Goal: Task Accomplishment & Management: Use online tool/utility

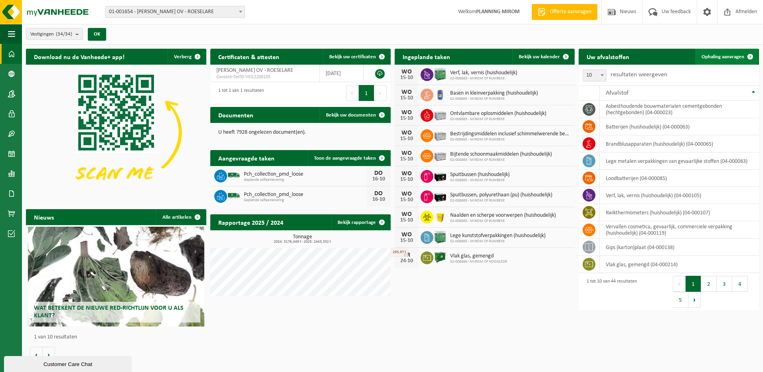
click at [728, 59] on span "Ophaling aanvragen" at bounding box center [722, 56] width 43 height 5
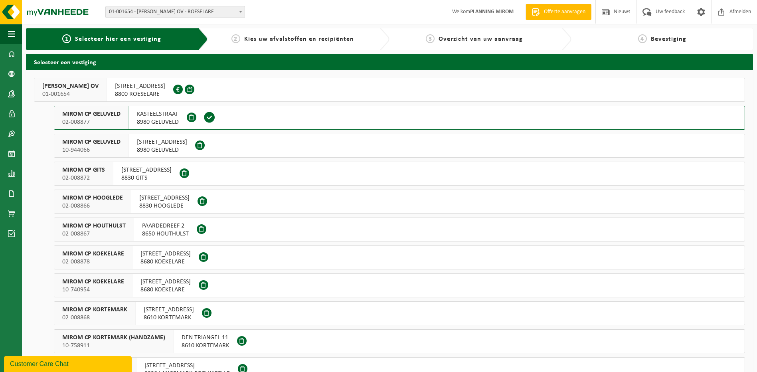
click at [153, 84] on span "OOSTNIEUWKERKSESTEENWEG 121" at bounding box center [140, 86] width 50 height 8
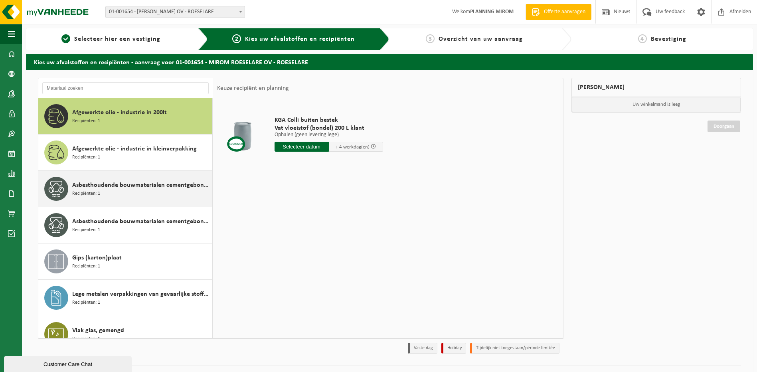
click at [110, 191] on div "Asbesthoudende bouwmaterialen cementgebonden (hechtgebonden) Recipiënten: 1" at bounding box center [141, 189] width 138 height 24
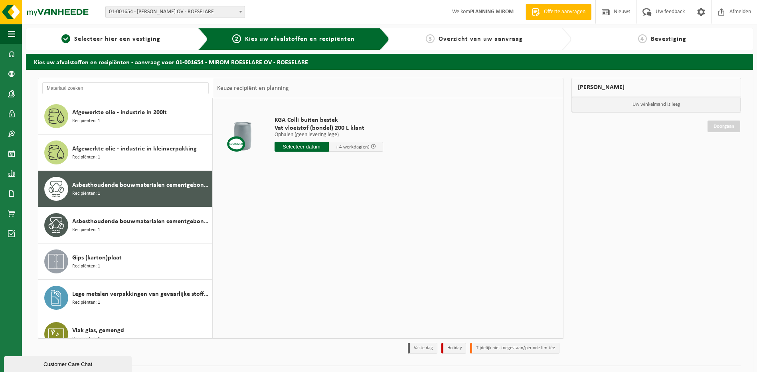
scroll to position [14, 0]
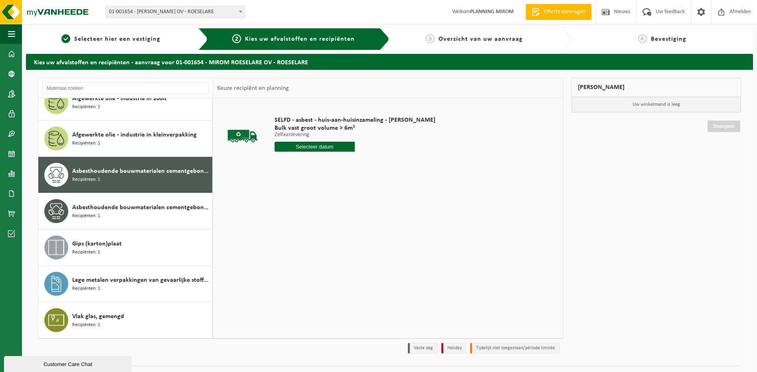
click at [301, 150] on input "text" at bounding box center [314, 147] width 81 height 10
click at [324, 212] on div "16" at bounding box center [324, 217] width 14 height 13
type input "Van [DATE]"
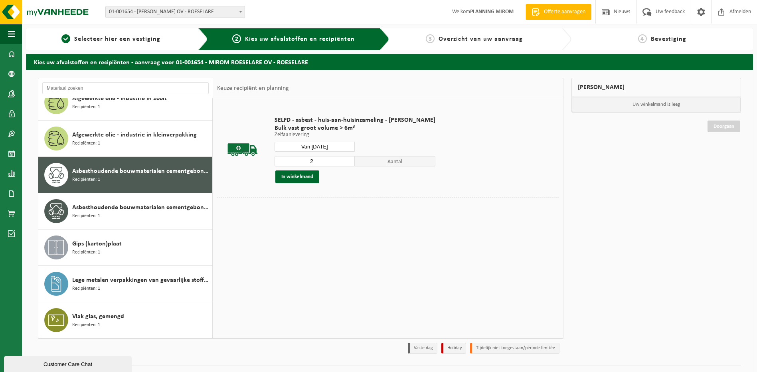
type input "2"
click at [347, 159] on input "2" at bounding box center [314, 161] width 81 height 10
click at [298, 174] on button "In winkelmand" at bounding box center [297, 176] width 44 height 13
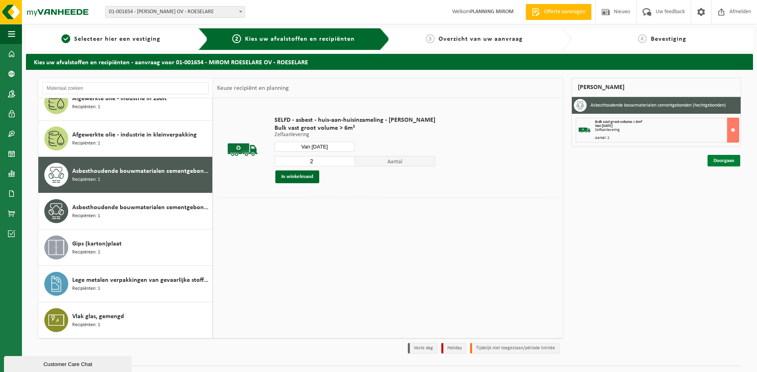
click at [728, 160] on link "Doorgaan" at bounding box center [723, 161] width 33 height 12
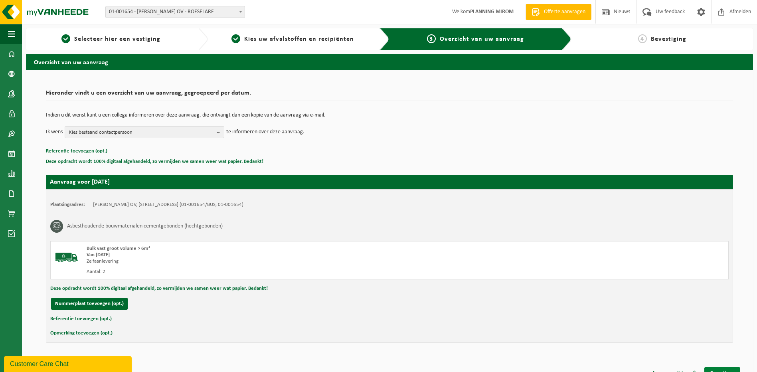
click at [720, 369] on link "Bevestigen" at bounding box center [722, 373] width 36 height 12
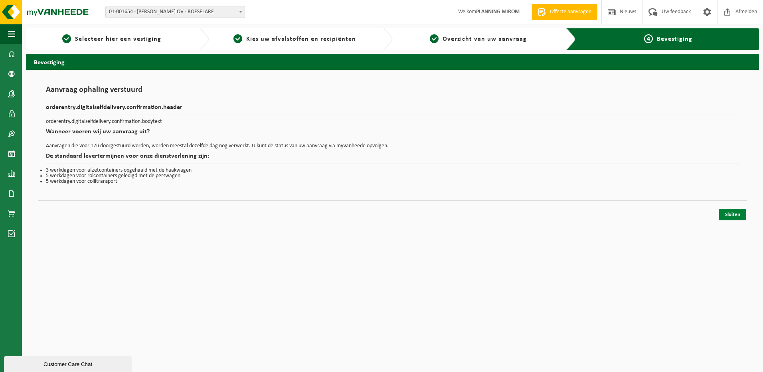
click at [731, 218] on link "Sluiten" at bounding box center [732, 215] width 27 height 12
